Goal: Navigation & Orientation: Find specific page/section

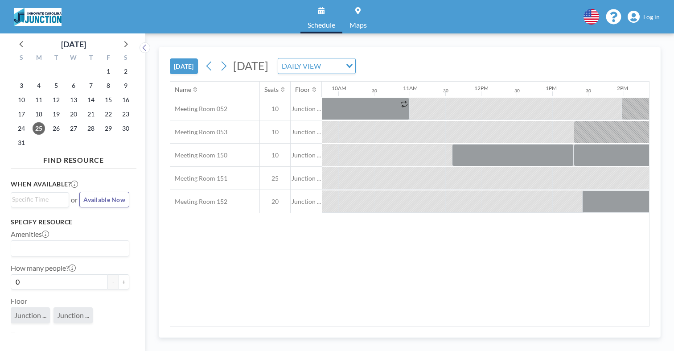
scroll to position [0, 811]
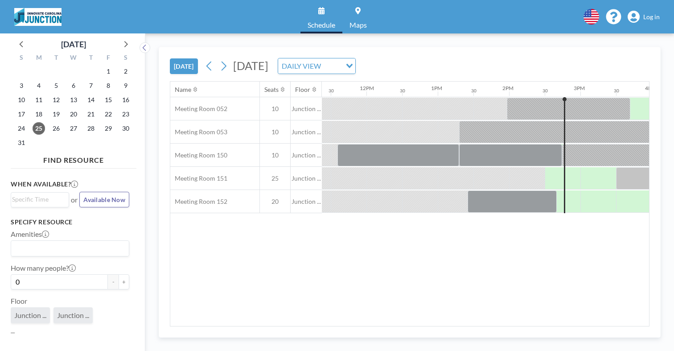
click at [655, 13] on span "Log in" at bounding box center [651, 17] width 16 height 8
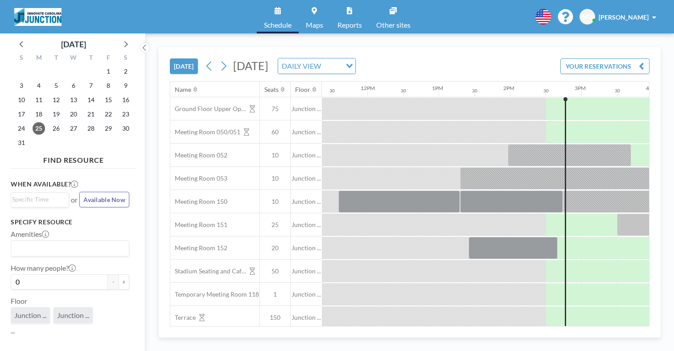
scroll to position [0, 811]
click at [316, 9] on link "Maps" at bounding box center [315, 16] width 32 height 33
click at [271, 311] on div "Name Seats Floor 12AM 30 1AM 30 2AM 30 3AM 30 4AM 30 5AM 30 6AM 30 7AM 30 8AM 3…" at bounding box center [409, 204] width 479 height 244
